Goal: Entertainment & Leisure: Consume media (video, audio)

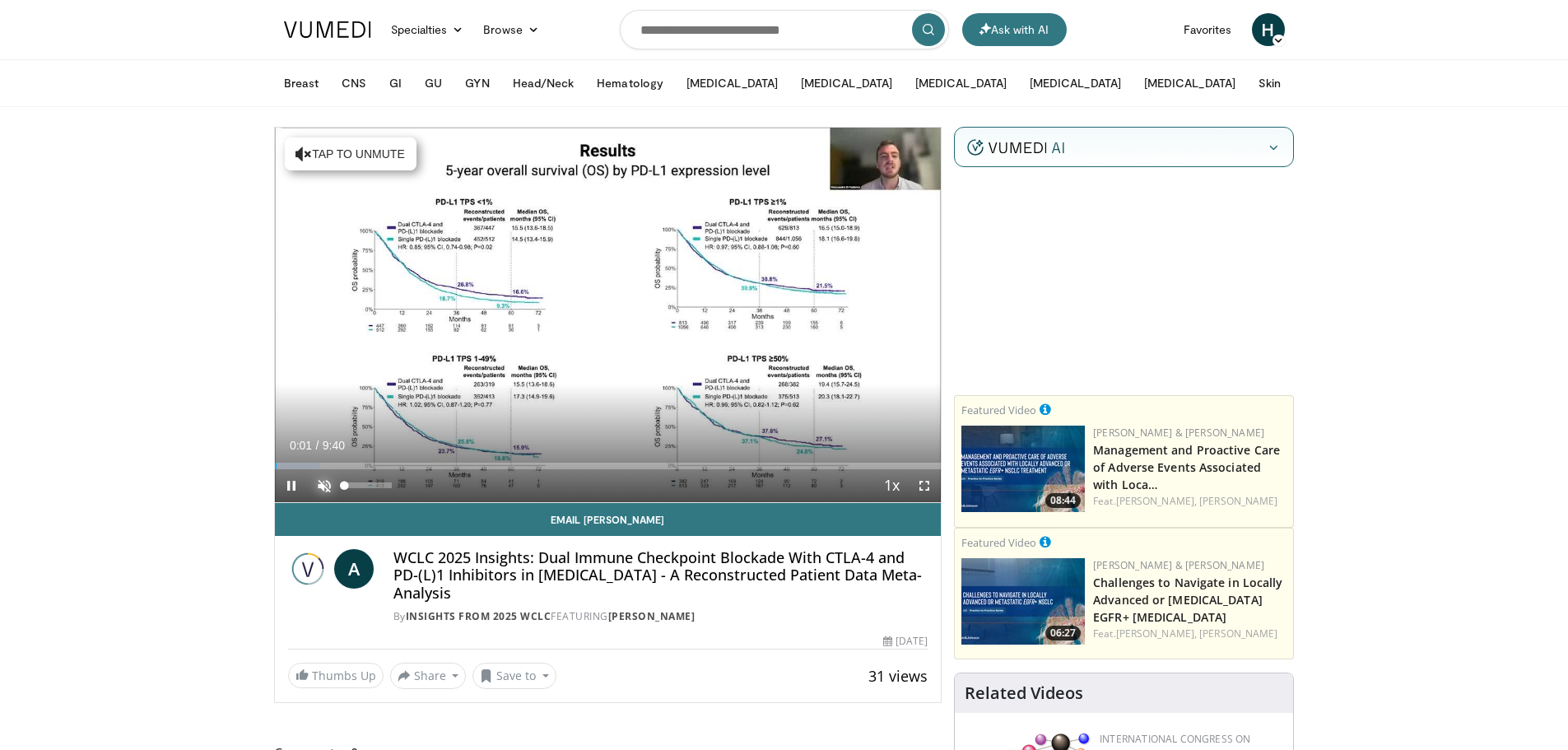
click at [330, 486] on span "Video Player" at bounding box center [324, 485] width 33 height 33
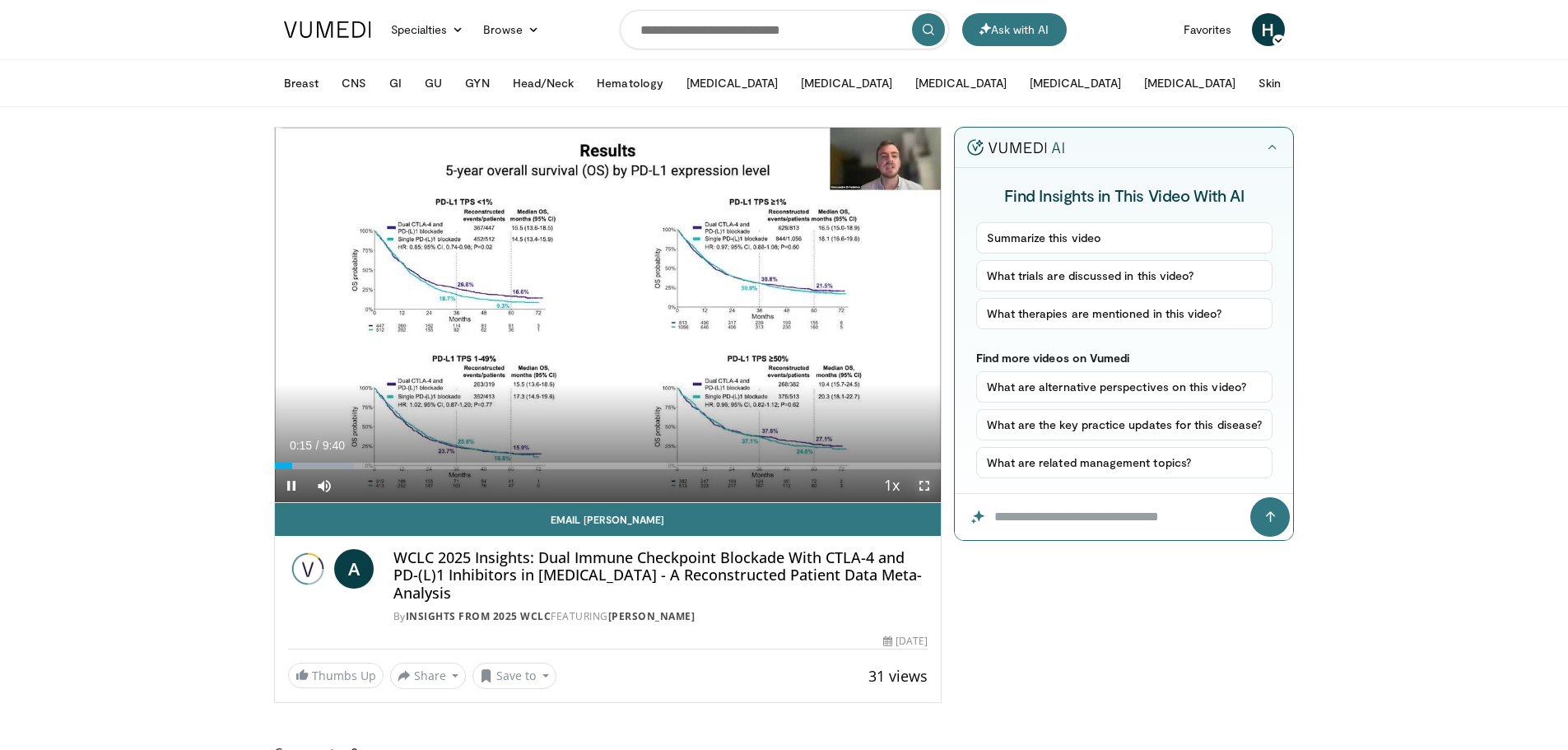
click at [923, 485] on span "Video Player" at bounding box center [924, 485] width 33 height 33
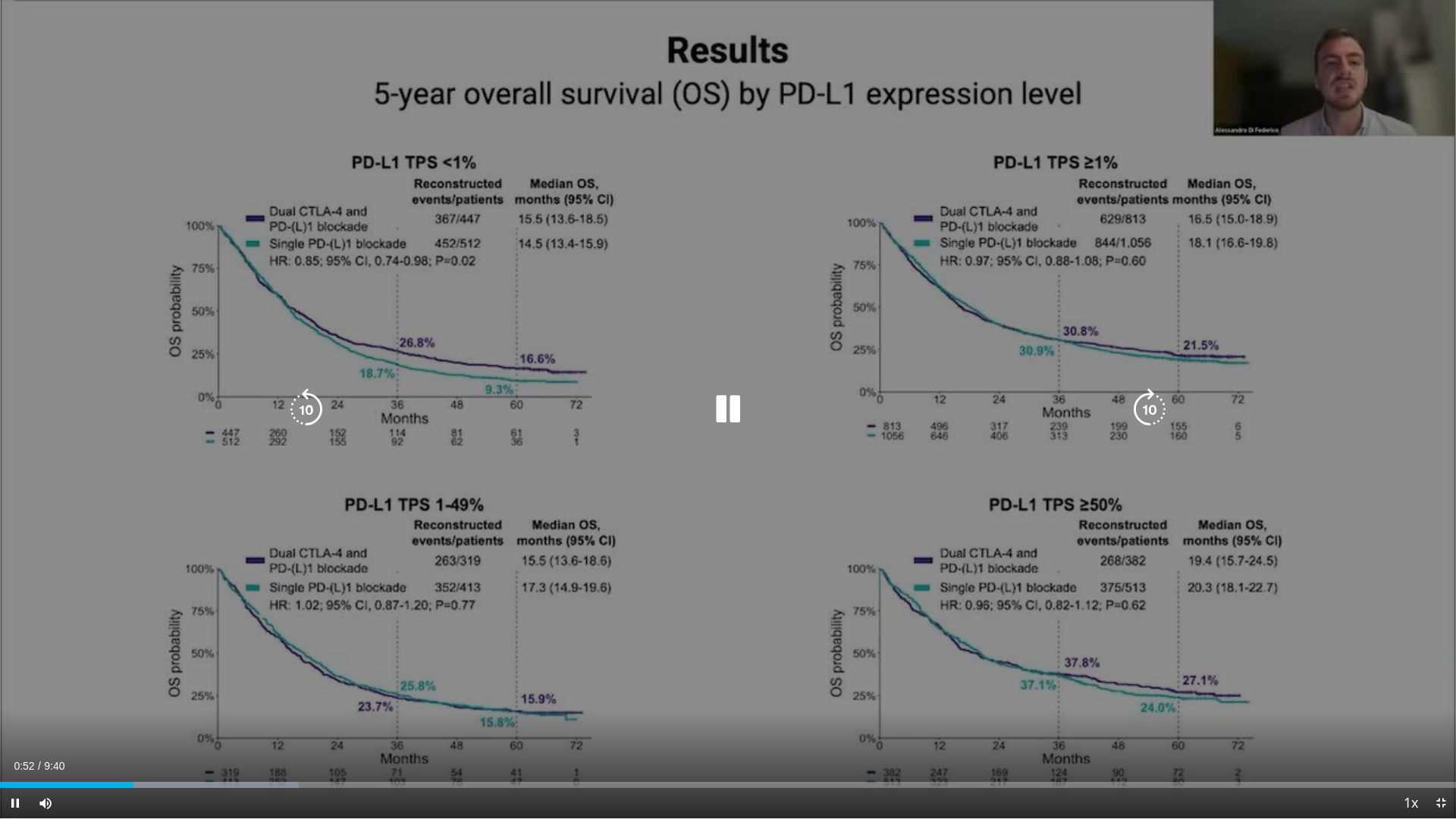
click at [732, 413] on icon "Video Player" at bounding box center [728, 410] width 42 height 42
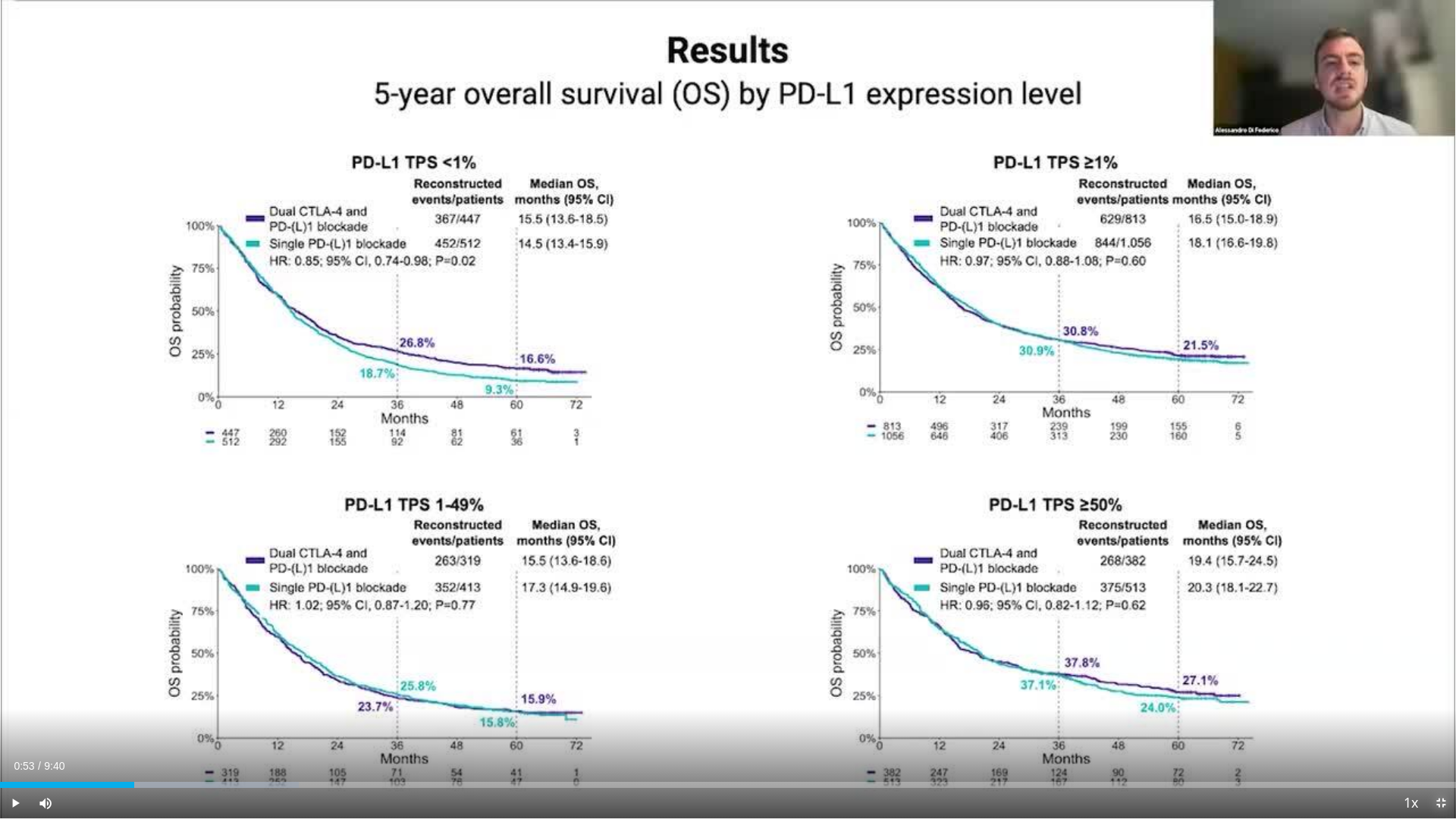
click at [1444, 690] on span "Video Player" at bounding box center [1441, 802] width 31 height 31
